Goal: Find contact information: Obtain details needed to contact an individual or organization

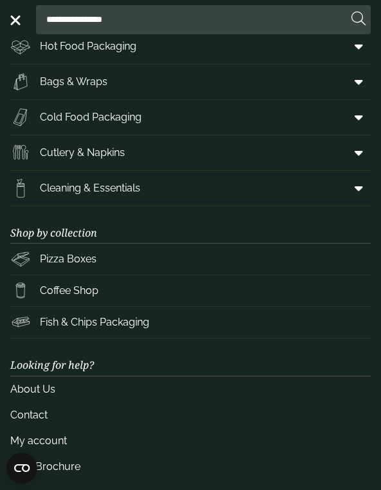
scroll to position [82, 0]
click at [144, 388] on link "About Us" at bounding box center [190, 390] width 361 height 26
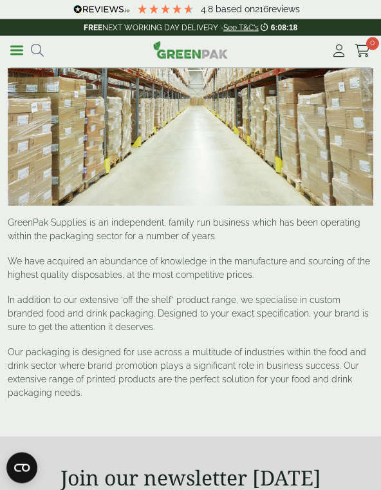
scroll to position [177, 0]
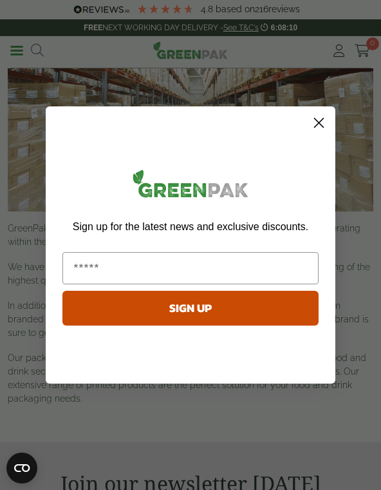
click at [320, 128] on icon "Close dialog" at bounding box center [319, 123] width 9 height 9
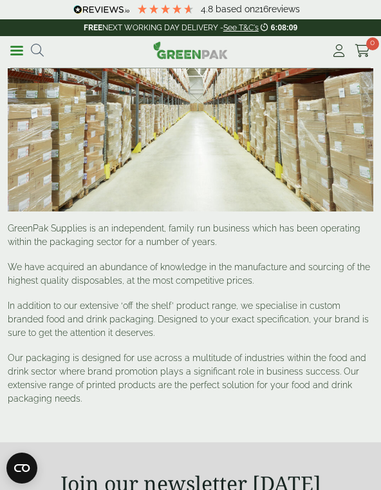
click at [15, 48] on link "Menu" at bounding box center [16, 49] width 13 height 13
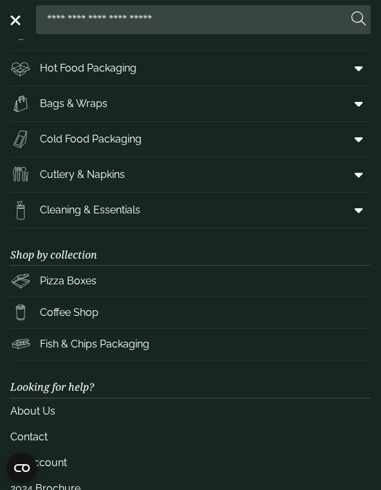
scroll to position [61, 0]
click at [149, 443] on link "Contact" at bounding box center [190, 437] width 361 height 26
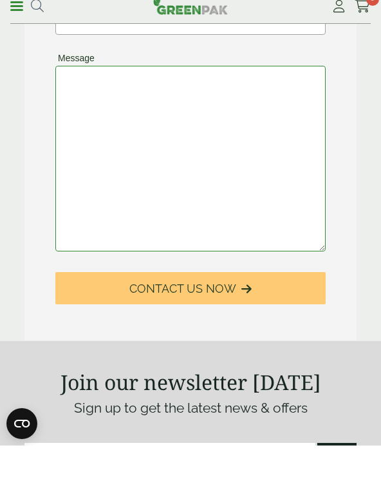
scroll to position [262, 0]
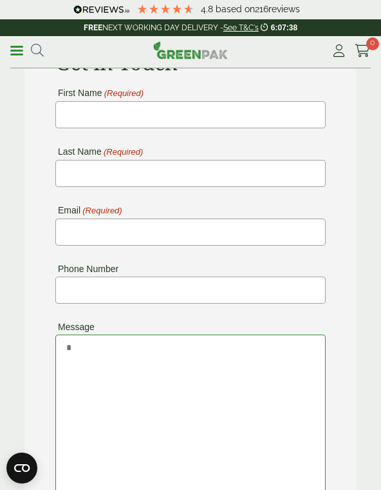
type textarea "*"
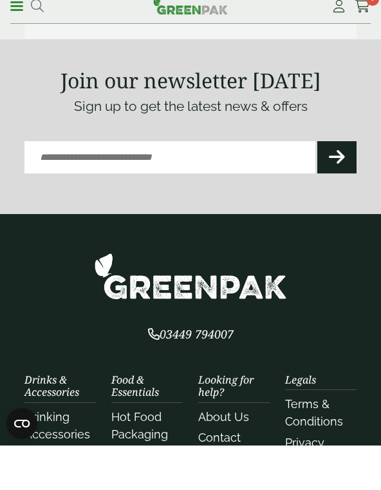
scroll to position [803, 0]
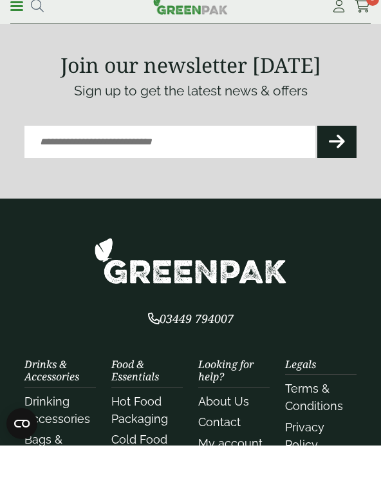
click at [209, 355] on span "03449 794007" at bounding box center [191, 362] width 86 height 15
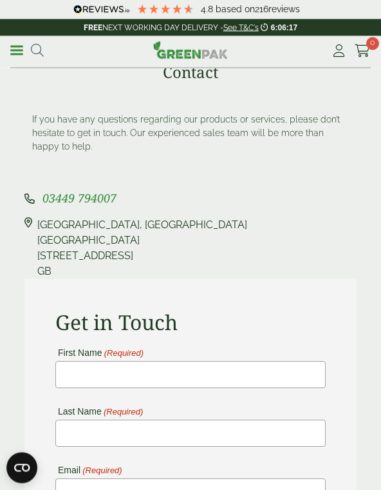
scroll to position [0, 0]
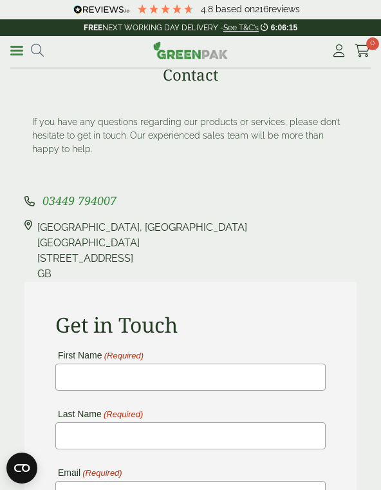
click at [18, 48] on link "Menu" at bounding box center [16, 49] width 13 height 13
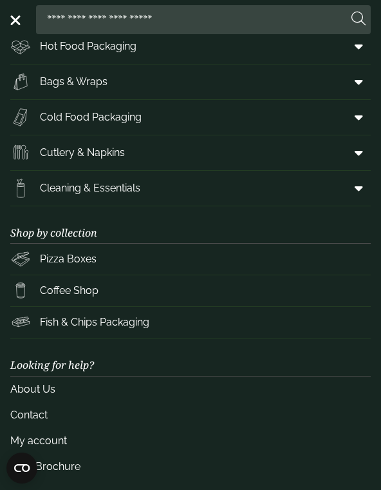
scroll to position [82, 0]
click at [77, 259] on span "Pizza Boxes" at bounding box center [68, 259] width 57 height 15
